Goal: Information Seeking & Learning: Learn about a topic

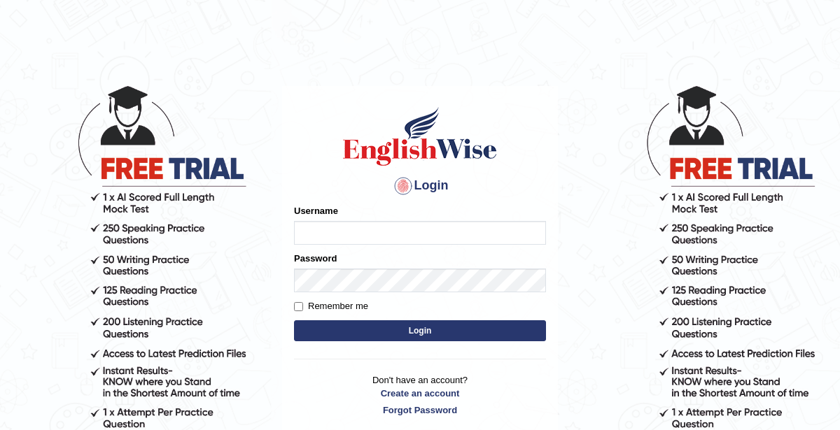
type input "KaurRavinder"
click at [438, 334] on button "Login" at bounding box center [420, 330] width 252 height 21
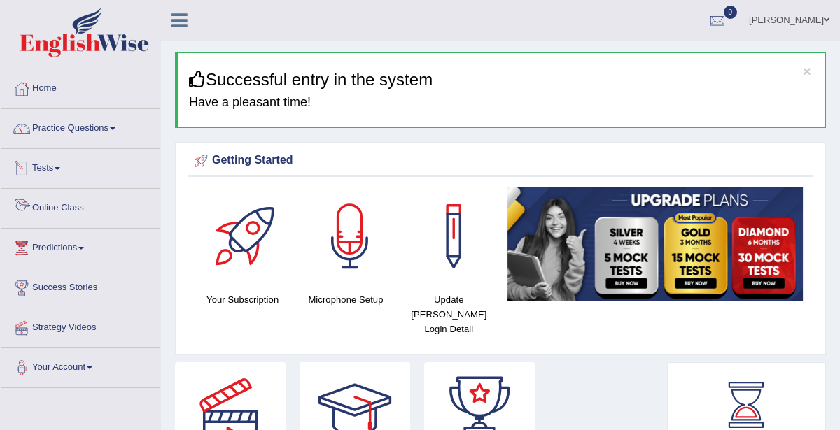
click at [62, 204] on link "Online Class" at bounding box center [81, 206] width 160 height 35
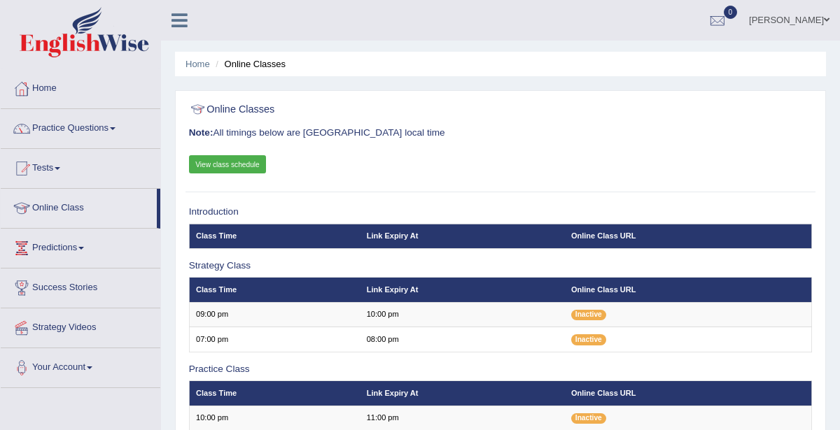
click at [248, 166] on link "View class schedule" at bounding box center [228, 164] width 78 height 18
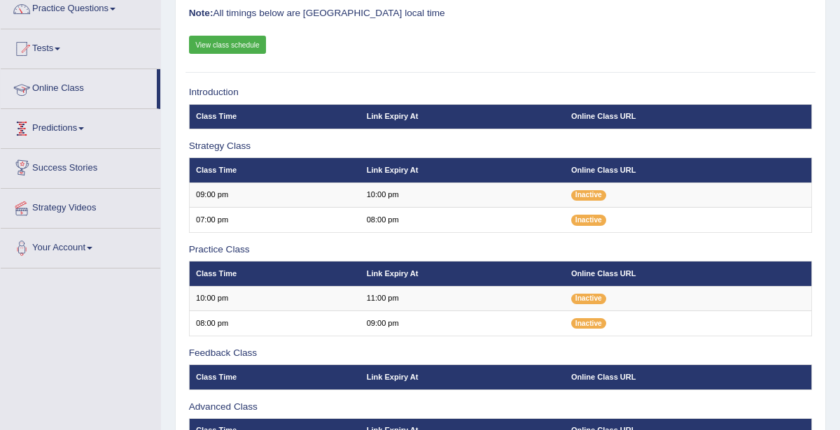
scroll to position [109, 0]
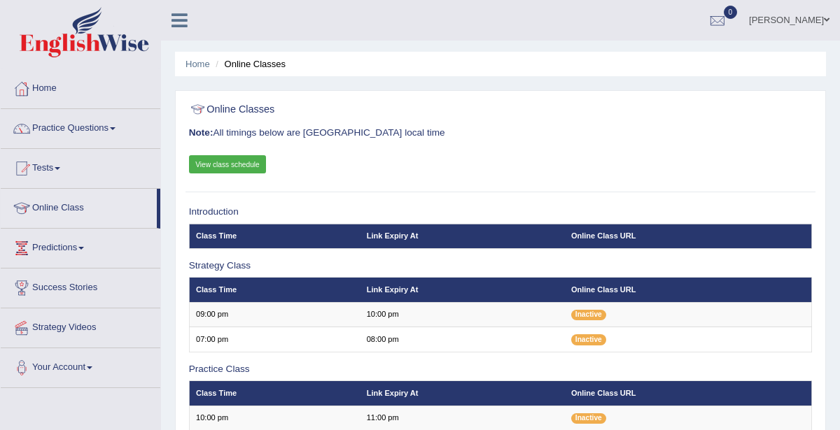
click at [227, 167] on link "View class schedule" at bounding box center [228, 164] width 78 height 18
click at [78, 209] on link "Online Class" at bounding box center [79, 206] width 156 height 35
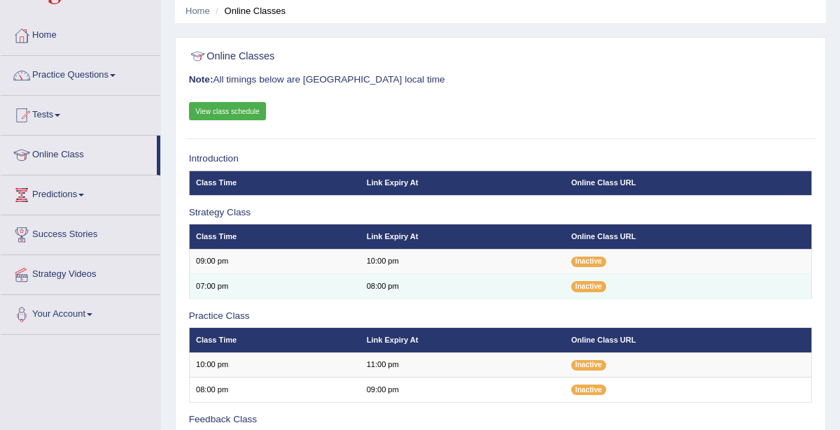
scroll to position [57, 0]
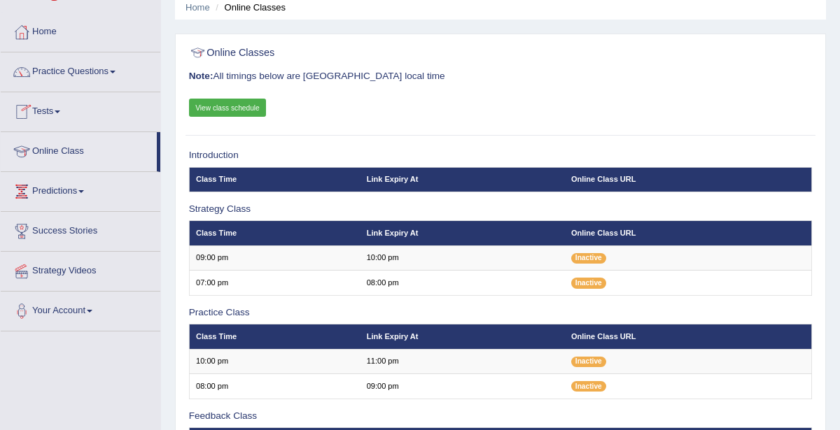
click at [57, 145] on link "Online Class" at bounding box center [79, 149] width 156 height 35
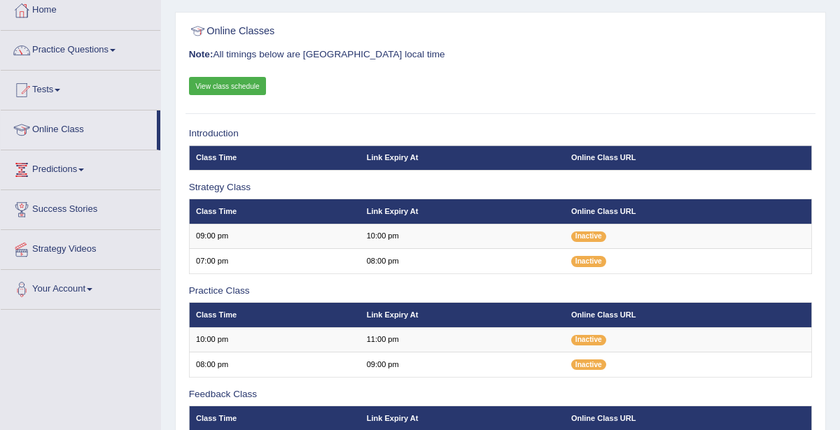
scroll to position [79, 0]
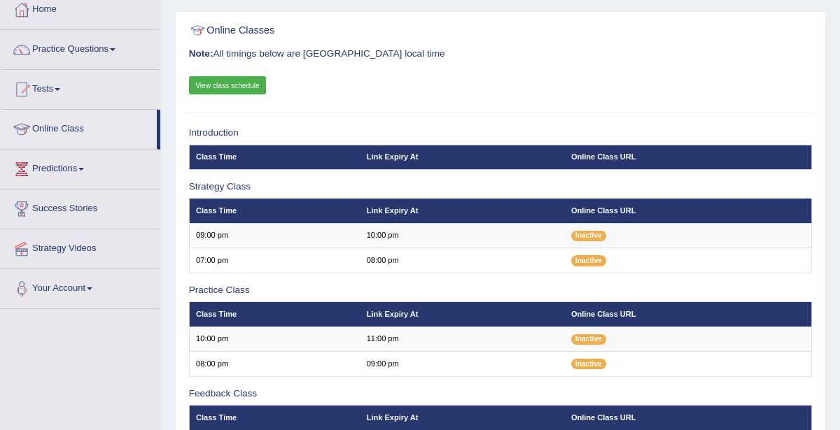
click at [246, 85] on link "View class schedule" at bounding box center [228, 85] width 78 height 18
click at [80, 122] on link "Online Class" at bounding box center [79, 127] width 156 height 35
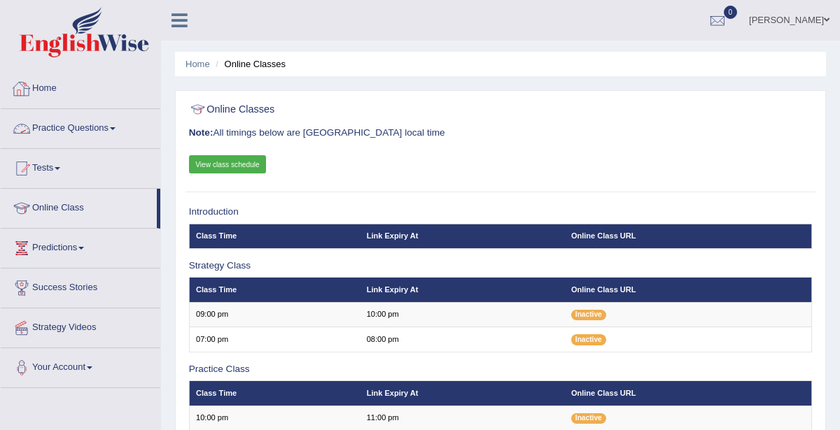
click at [61, 130] on link "Practice Questions" at bounding box center [81, 126] width 160 height 35
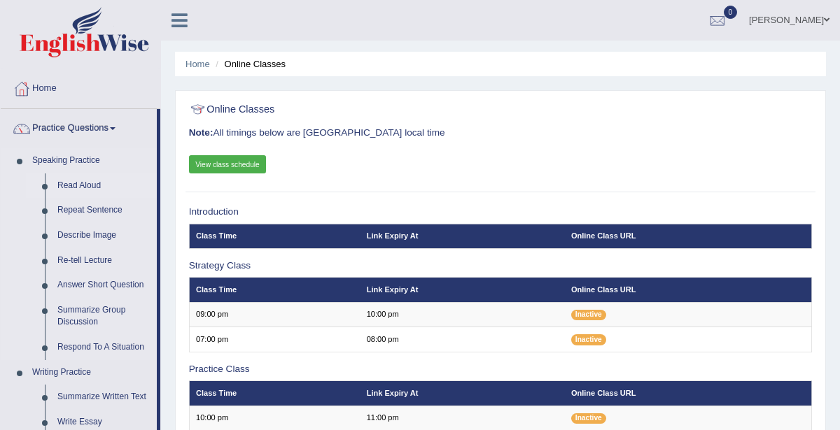
click at [76, 182] on link "Read Aloud" at bounding box center [104, 186] width 106 height 25
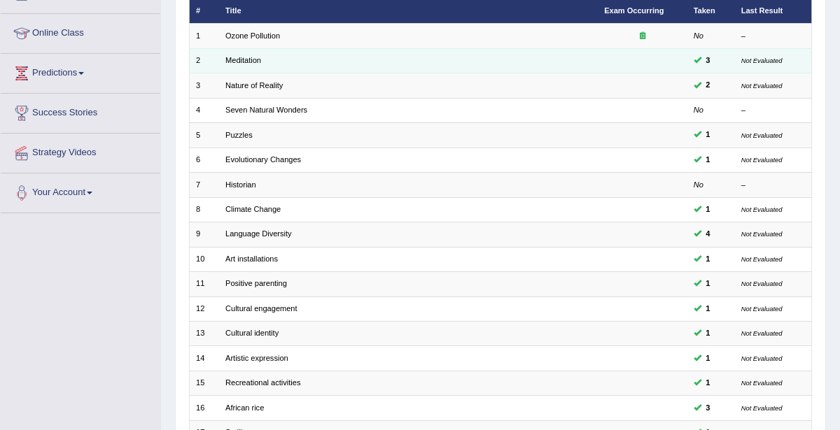
scroll to position [46, 0]
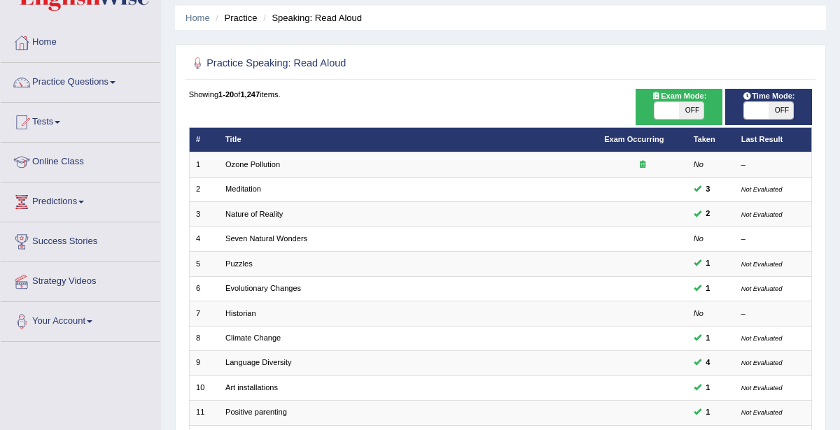
click at [684, 113] on span "OFF" at bounding box center [691, 110] width 24 height 17
checkbox input "true"
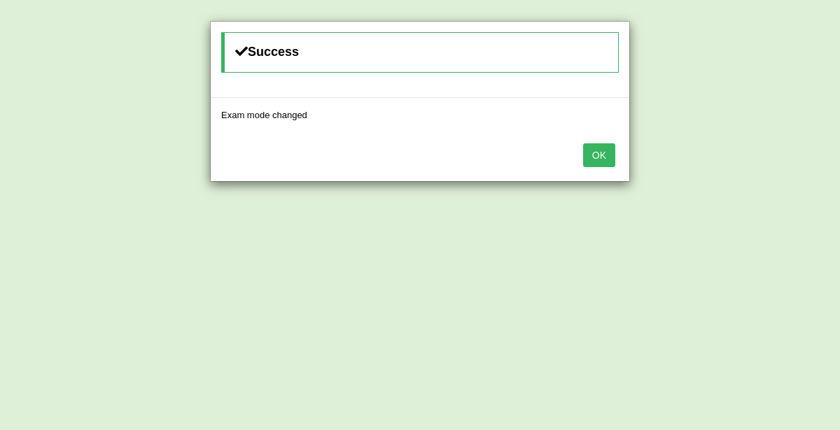
click at [679, 118] on div "Success Exam mode changed OK" at bounding box center [420, 215] width 840 height 430
drag, startPoint x: 610, startPoint y: 148, endPoint x: 619, endPoint y: 141, distance: 10.9
click at [609, 148] on button "OK" at bounding box center [599, 155] width 32 height 24
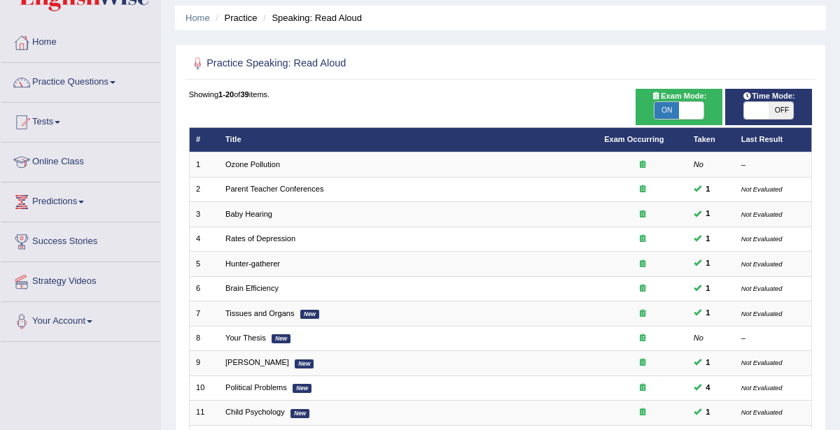
click at [750, 114] on span at bounding box center [756, 110] width 24 height 17
checkbox input "true"
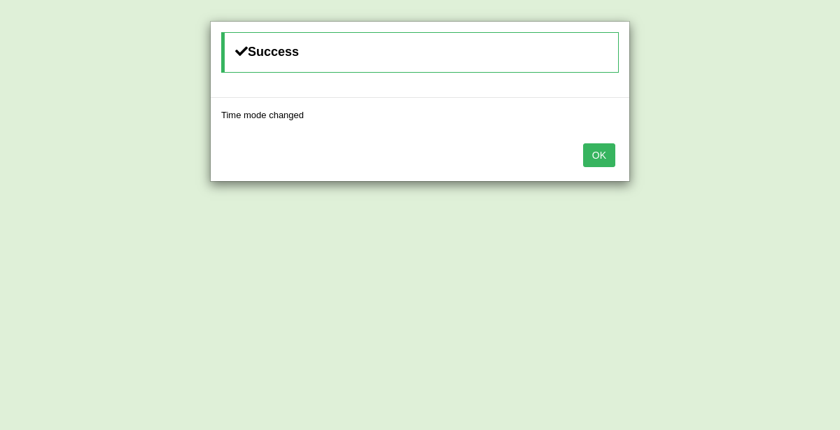
click at [609, 149] on button "OK" at bounding box center [599, 155] width 32 height 24
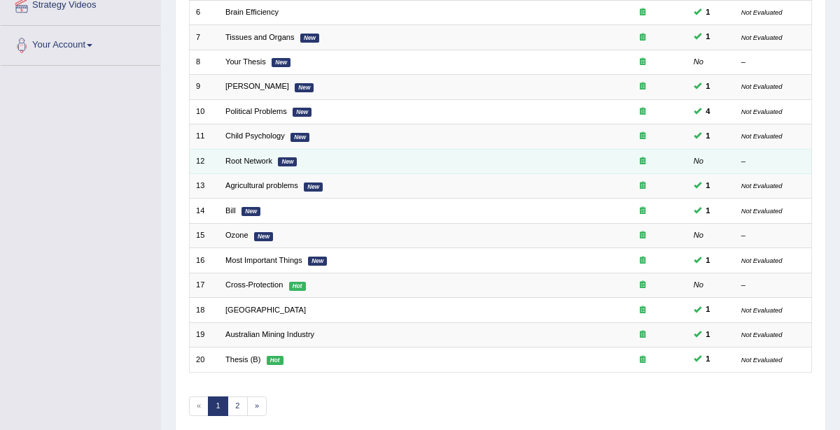
scroll to position [325, 0]
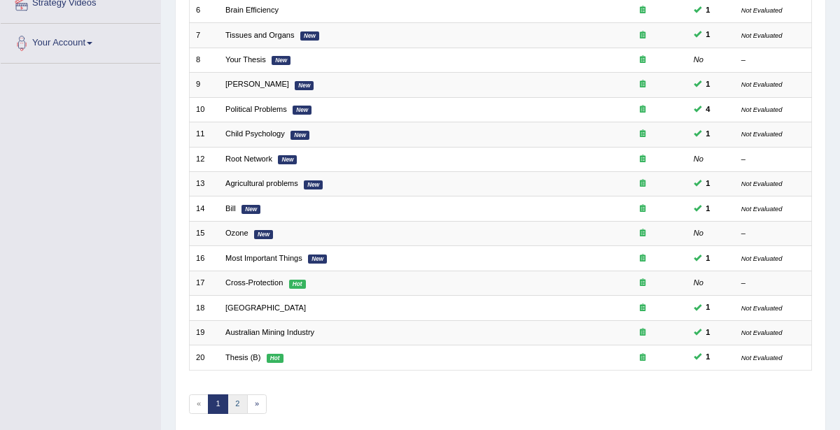
click at [240, 397] on link "2" at bounding box center [237, 405] width 20 height 20
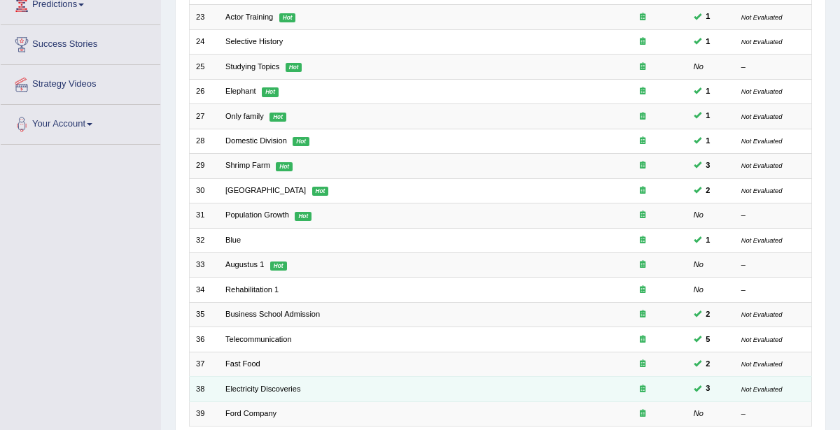
scroll to position [348, 0]
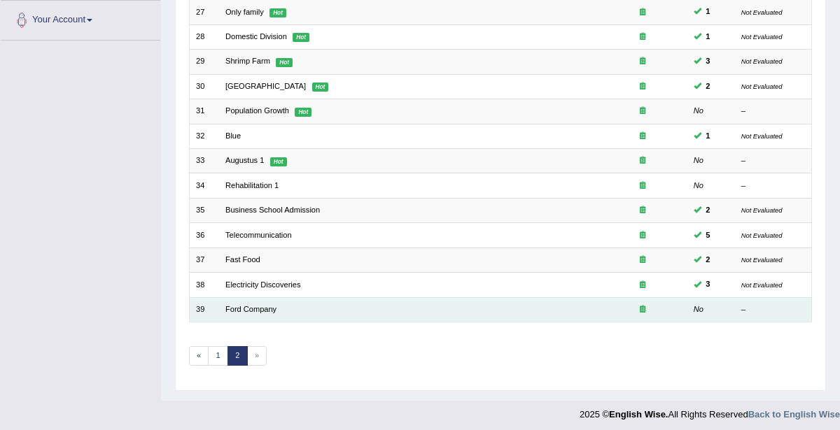
click at [276, 303] on td "Ford Company" at bounding box center [408, 309] width 379 height 24
click at [233, 306] on link "Ford Company" at bounding box center [250, 309] width 51 height 8
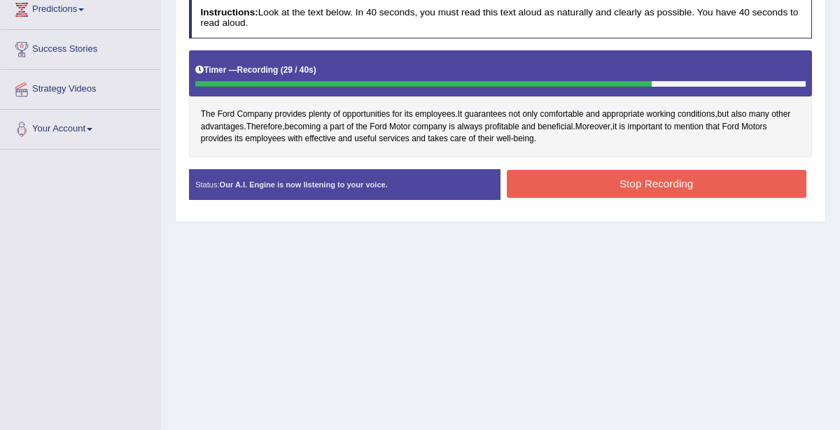
click at [542, 185] on button "Stop Recording" at bounding box center [656, 183] width 299 height 27
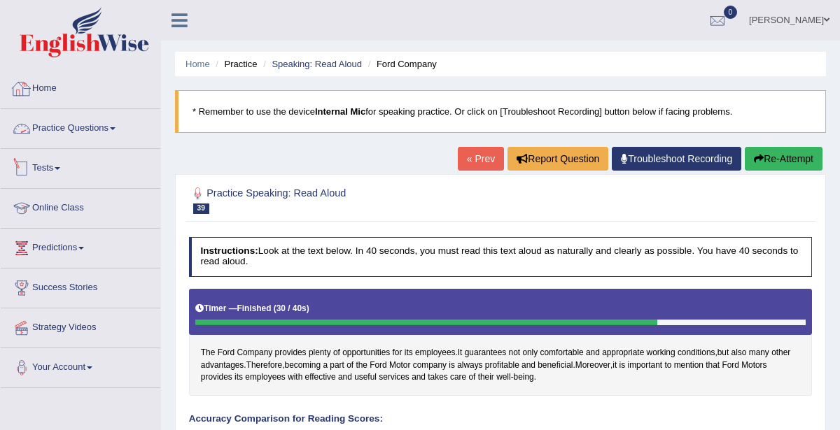
click at [107, 125] on link "Practice Questions" at bounding box center [81, 126] width 160 height 35
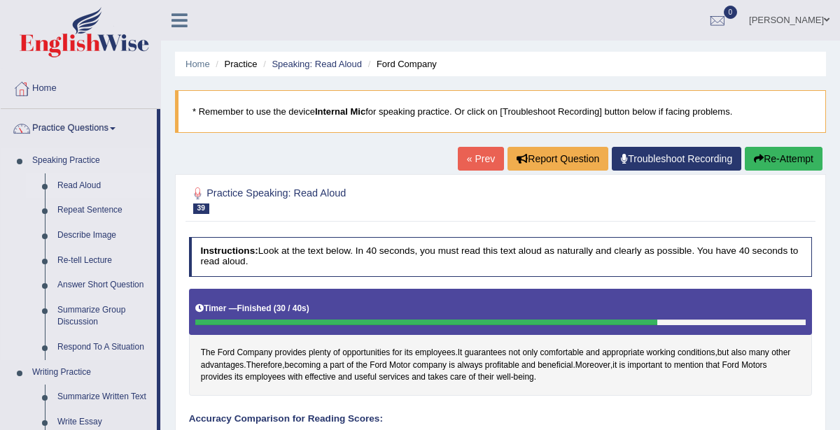
click at [64, 180] on link "Read Aloud" at bounding box center [104, 186] width 106 height 25
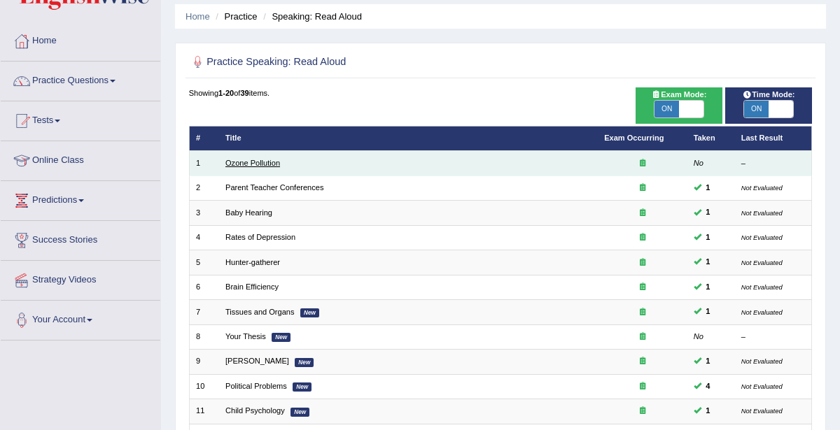
click at [243, 160] on link "Ozone Pollution" at bounding box center [252, 163] width 55 height 8
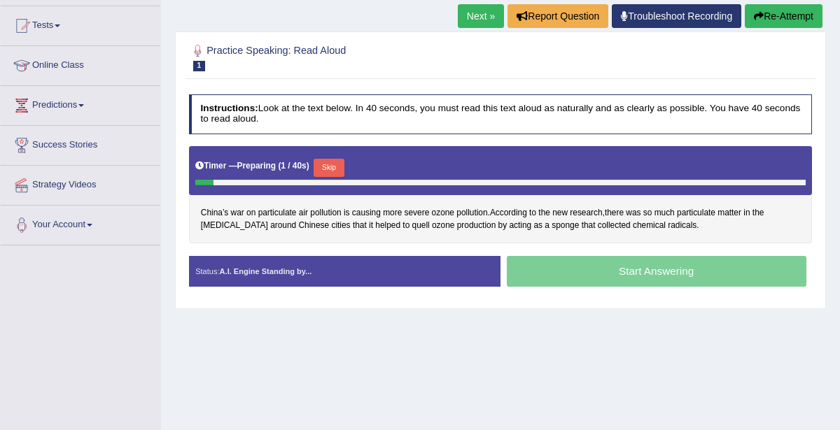
scroll to position [167, 0]
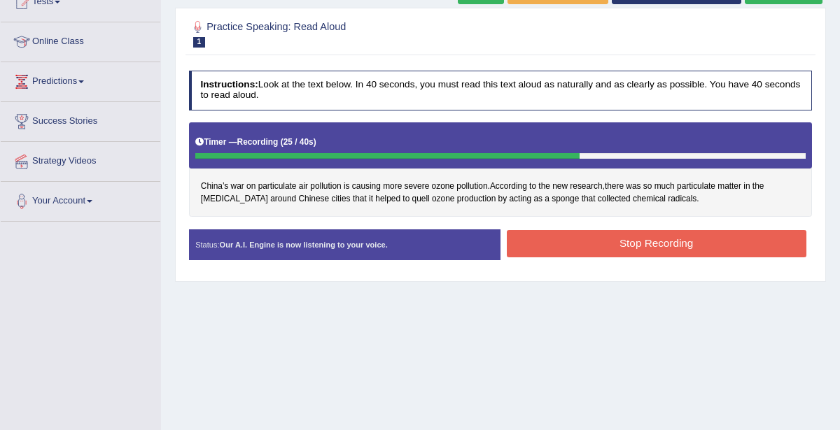
click at [600, 246] on button "Stop Recording" at bounding box center [656, 243] width 299 height 27
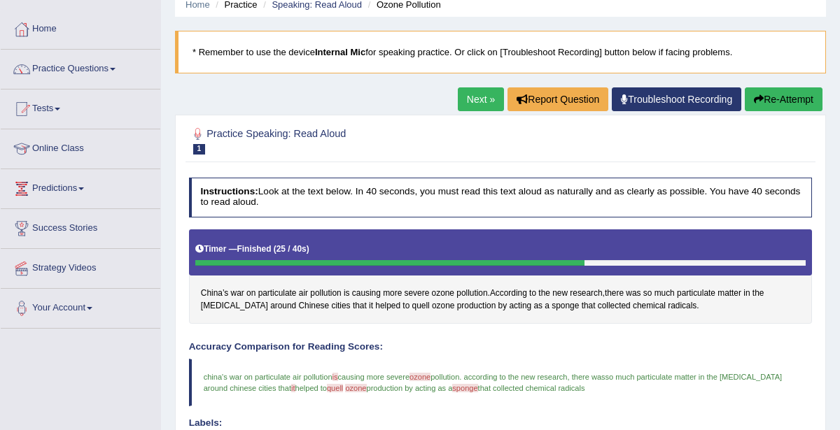
scroll to position [50, 0]
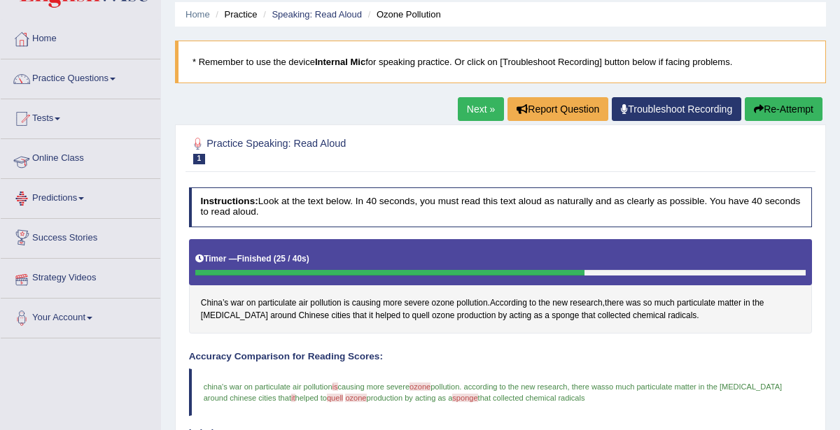
click at [50, 157] on link "Online Class" at bounding box center [81, 156] width 160 height 35
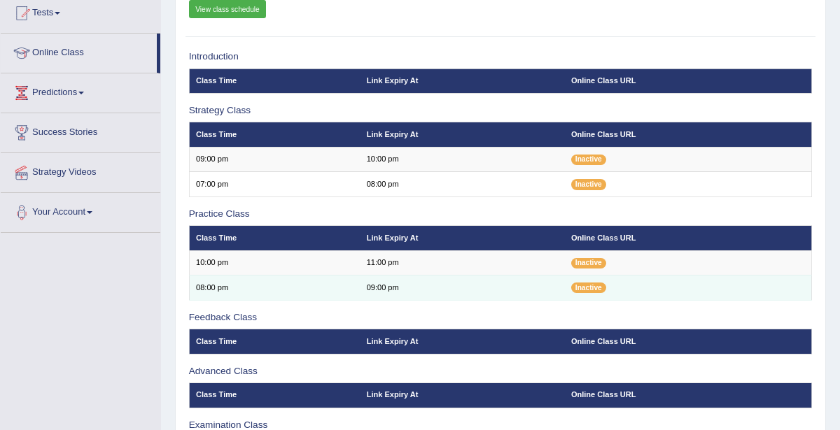
scroll to position [154, 0]
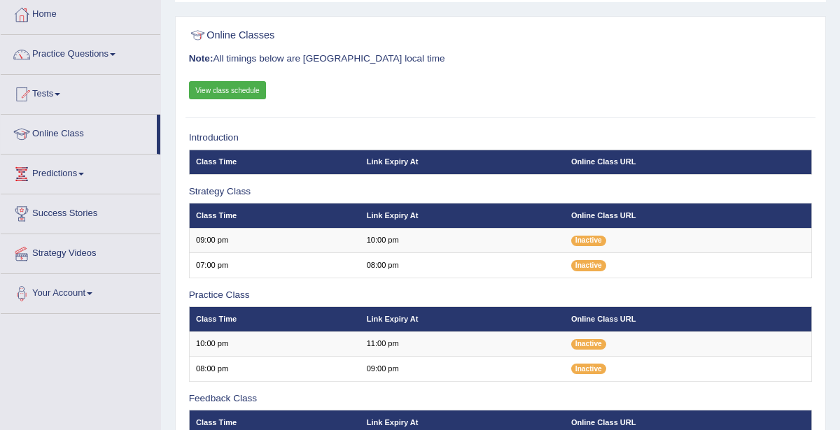
scroll to position [65, 0]
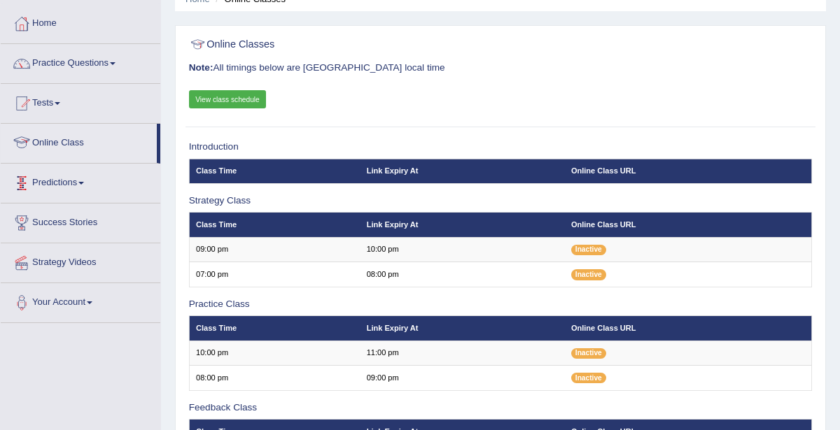
click at [75, 143] on link "Online Class" at bounding box center [79, 141] width 156 height 35
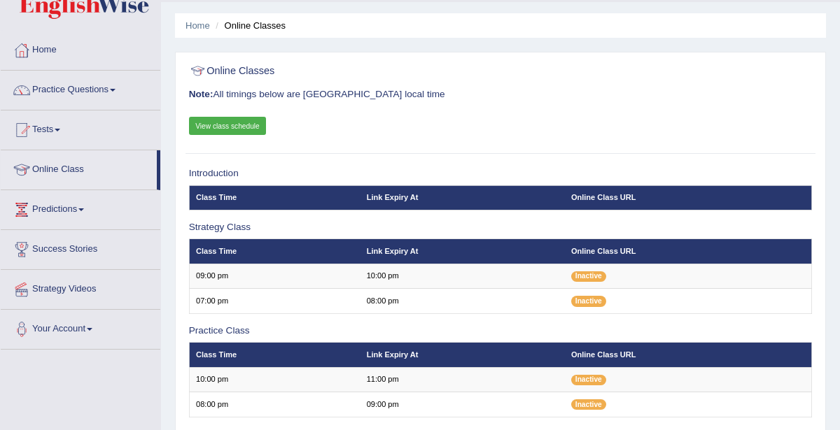
scroll to position [39, 0]
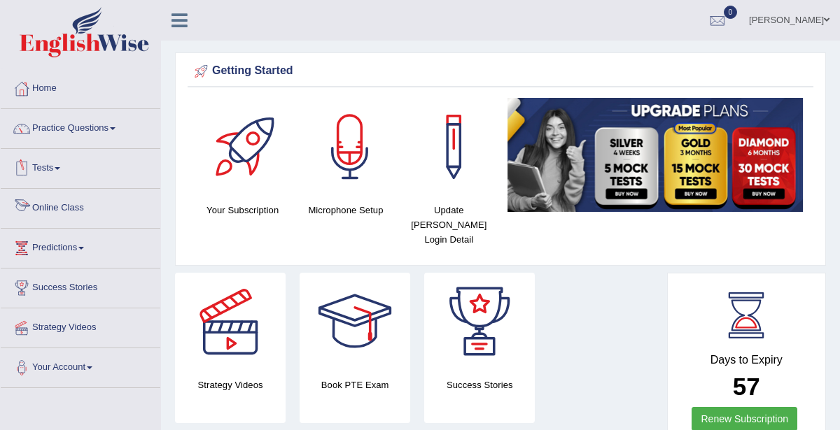
click at [63, 206] on link "Online Class" at bounding box center [81, 206] width 160 height 35
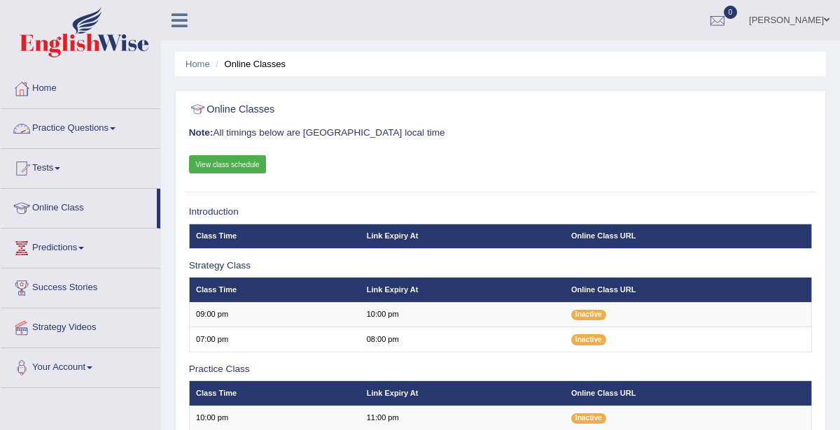
click at [66, 125] on link "Practice Questions" at bounding box center [81, 126] width 160 height 35
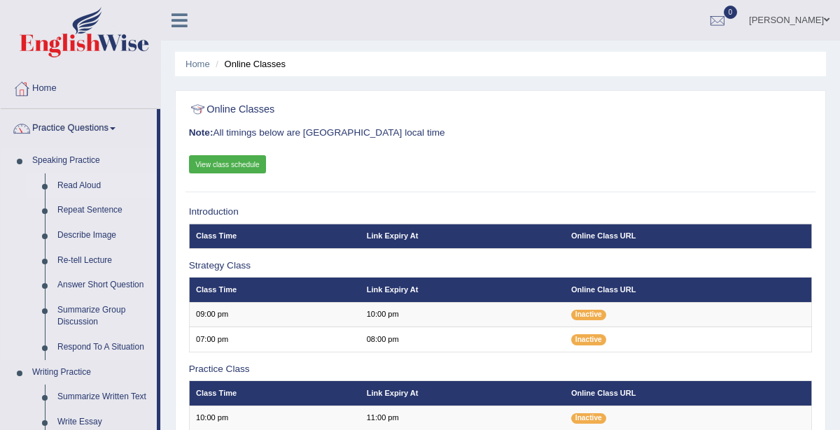
click at [86, 182] on link "Read Aloud" at bounding box center [104, 186] width 106 height 25
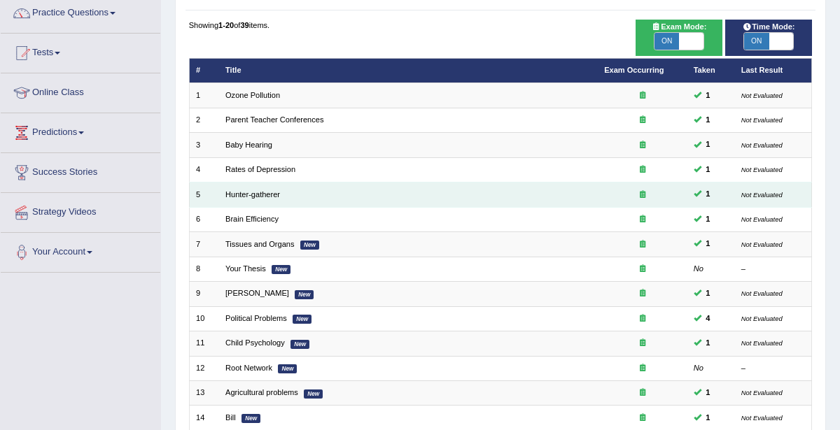
scroll to position [116, 0]
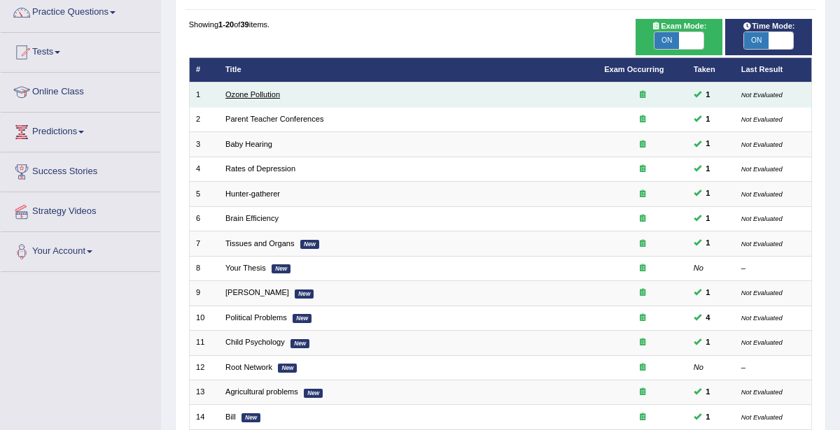
click at [258, 92] on link "Ozone Pollution" at bounding box center [252, 94] width 55 height 8
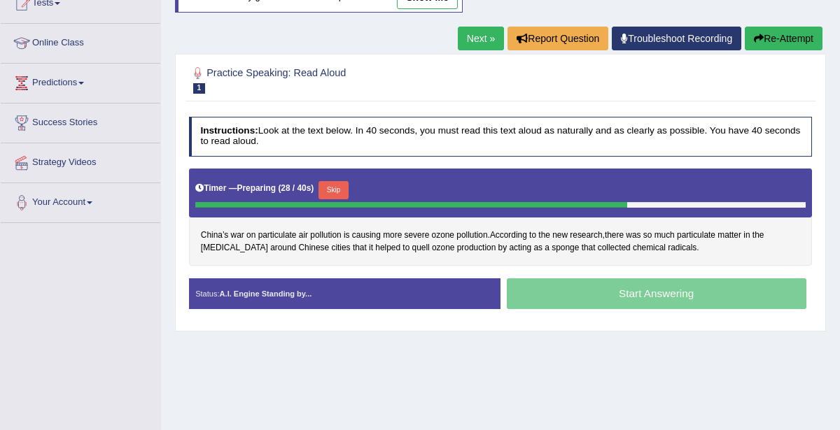
scroll to position [179, 0]
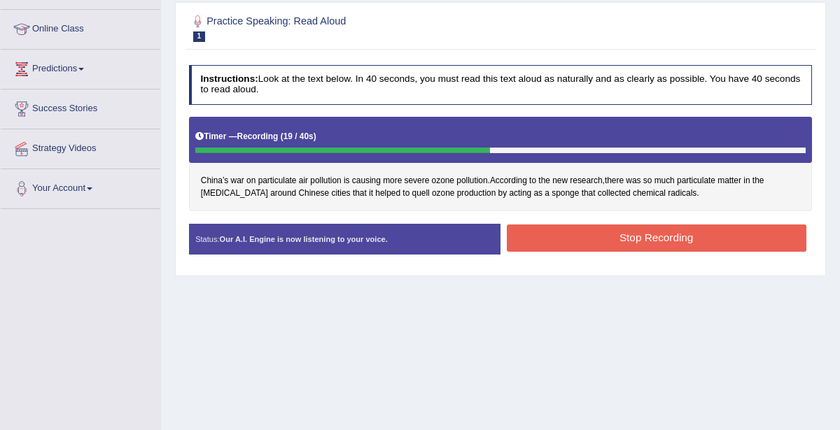
click at [645, 233] on button "Stop Recording" at bounding box center [656, 238] width 299 height 27
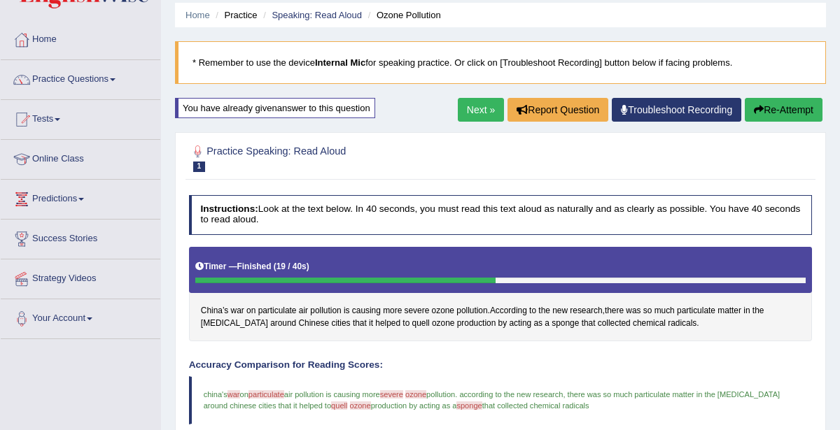
scroll to position [0, 0]
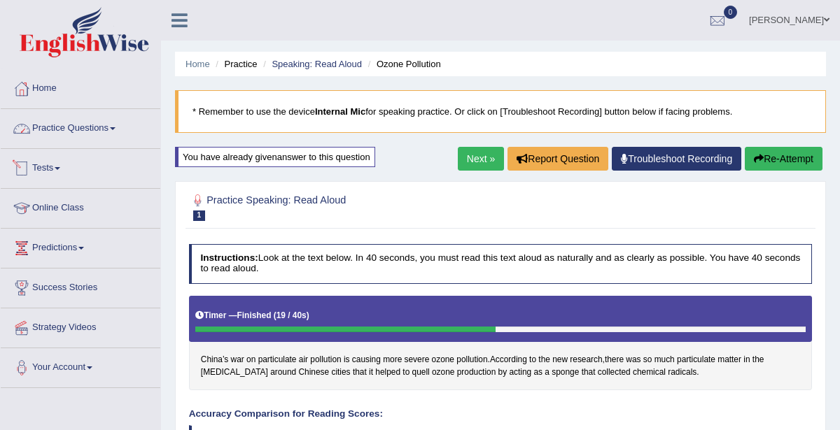
click at [55, 127] on link "Practice Questions" at bounding box center [81, 126] width 160 height 35
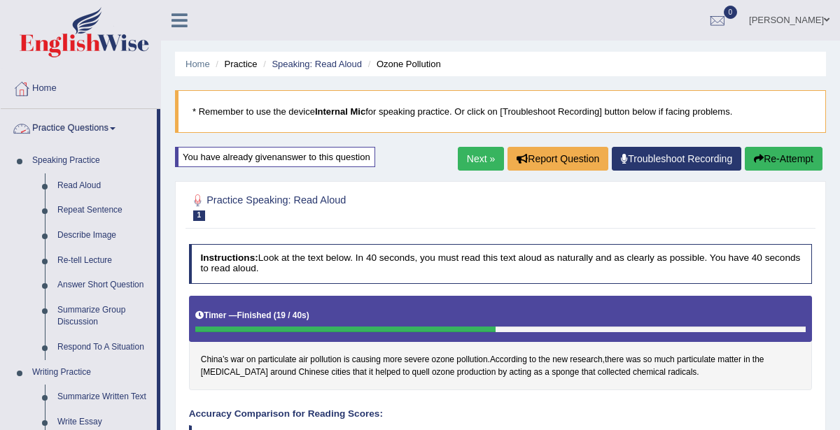
click at [100, 125] on link "Practice Questions" at bounding box center [79, 126] width 156 height 35
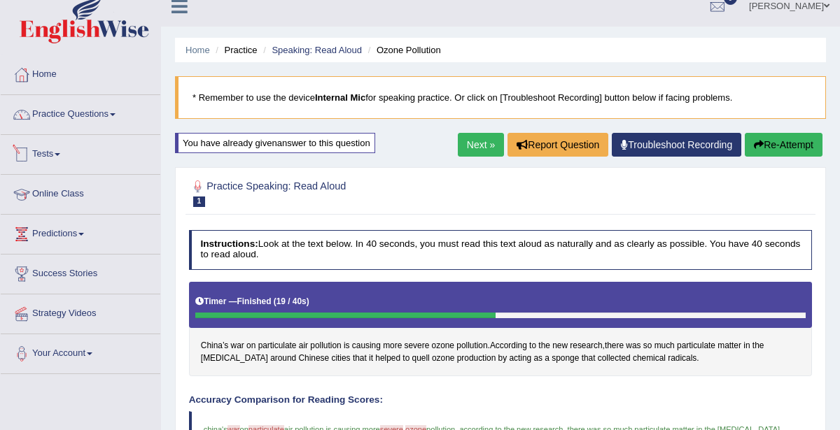
scroll to position [22, 0]
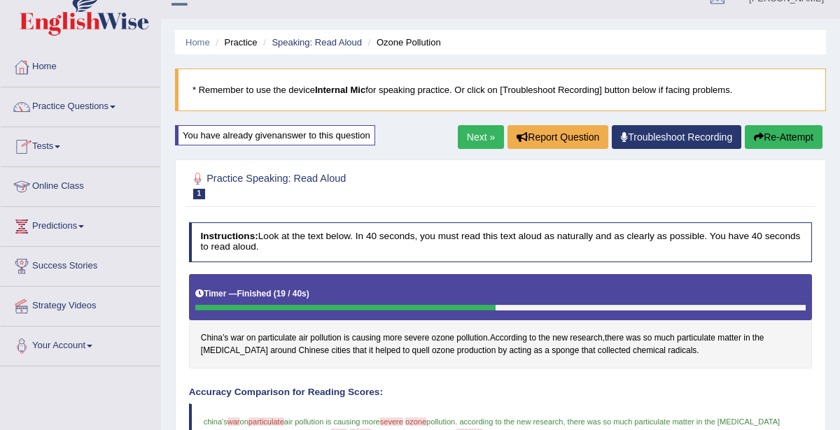
click at [64, 184] on link "Online Class" at bounding box center [81, 184] width 160 height 35
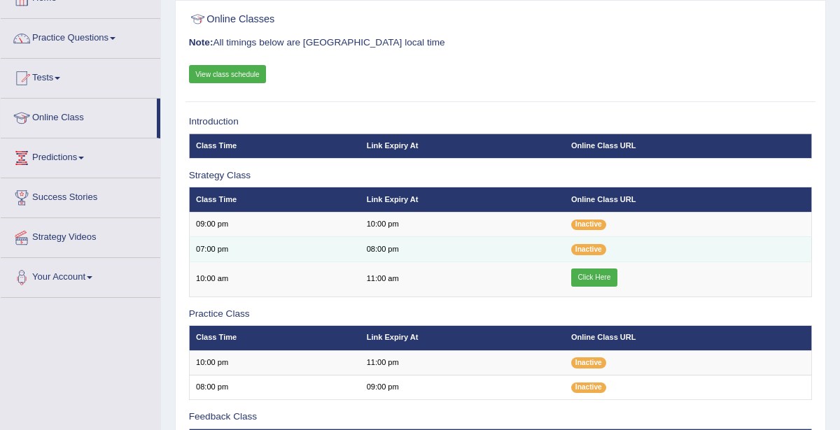
scroll to position [99, 0]
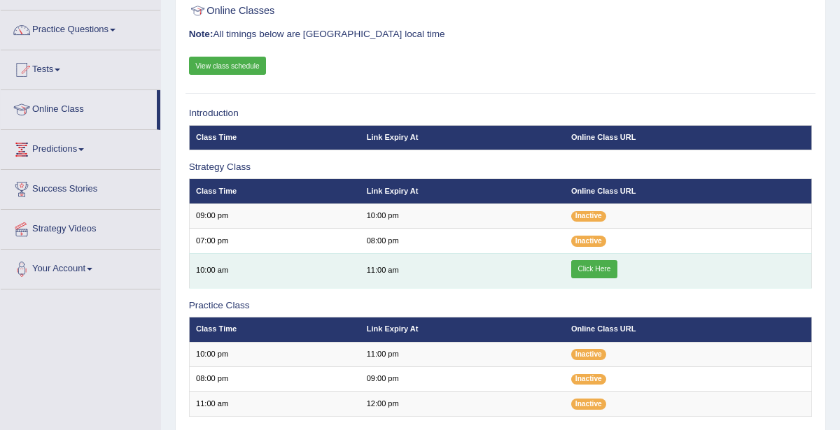
click at [588, 269] on link "Click Here" at bounding box center [594, 269] width 46 height 18
